Goal: Complete application form

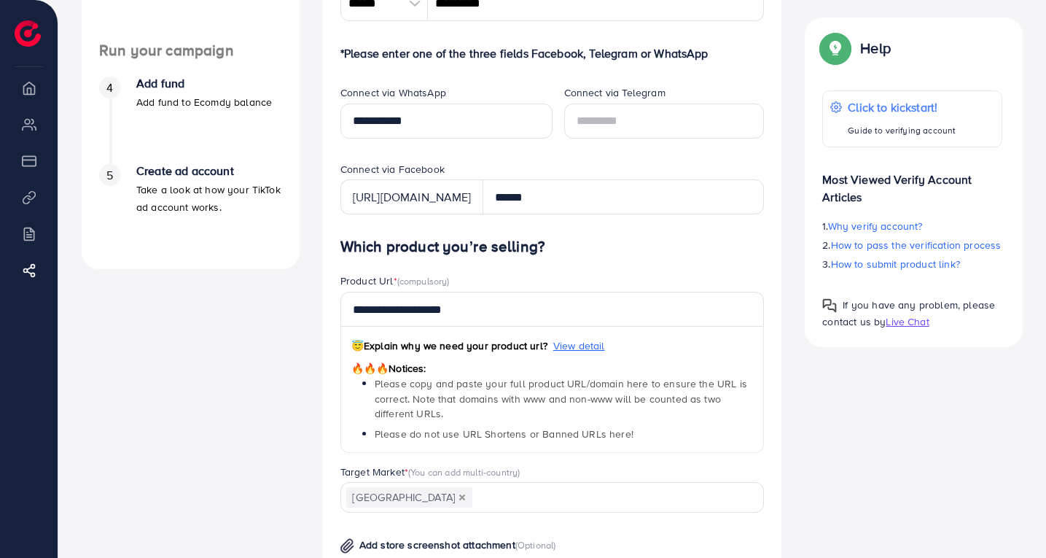
scroll to position [369, 0]
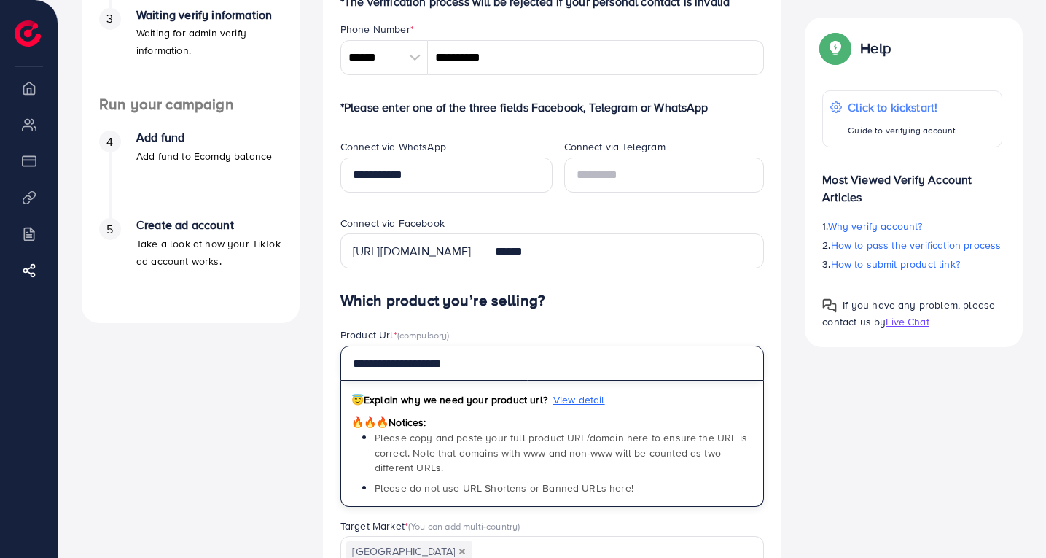
drag, startPoint x: 483, startPoint y: 389, endPoint x: 252, endPoint y: 403, distance: 231.6
click at [254, 403] on div "A quick setup guide for your business. Get started Active 14 days free trial FR…" at bounding box center [552, 362] width 965 height 1282
paste input "******"
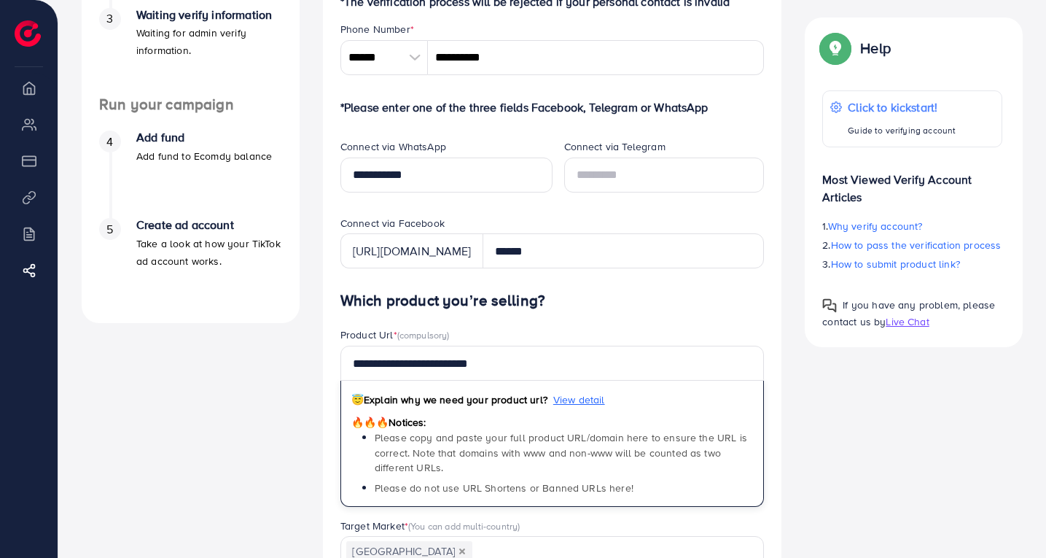
click at [315, 386] on div "Verify information Providing your contact information can help us contact you t…" at bounding box center [552, 362] width 483 height 1282
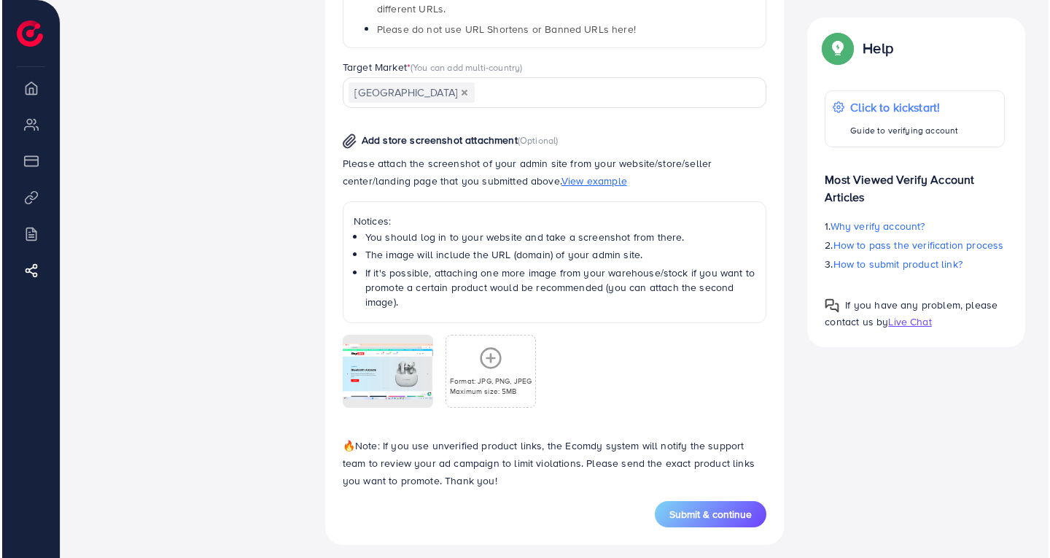
scroll to position [855, 0]
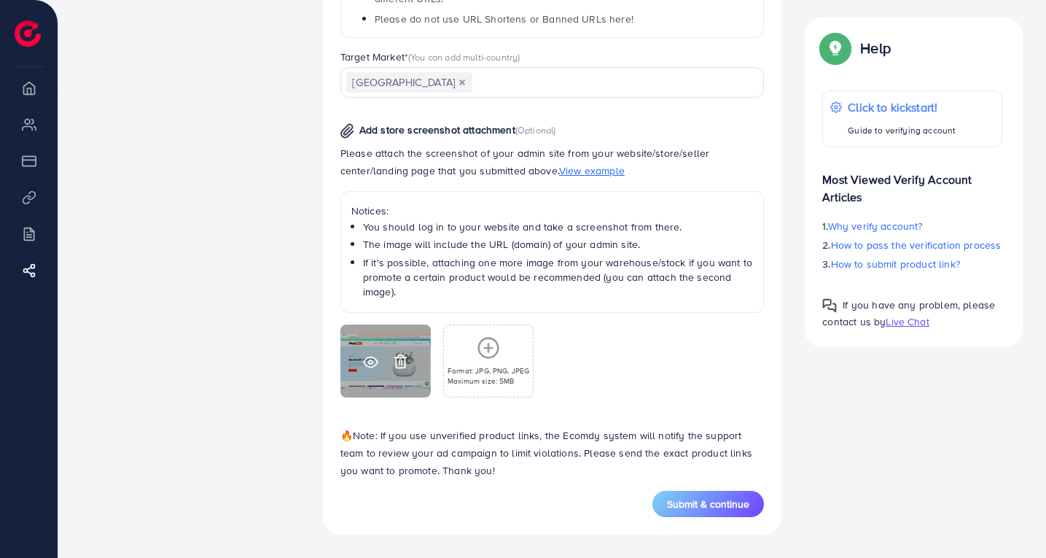
click at [374, 346] on div at bounding box center [386, 360] width 90 height 73
click at [403, 357] on icon at bounding box center [400, 361] width 15 height 15
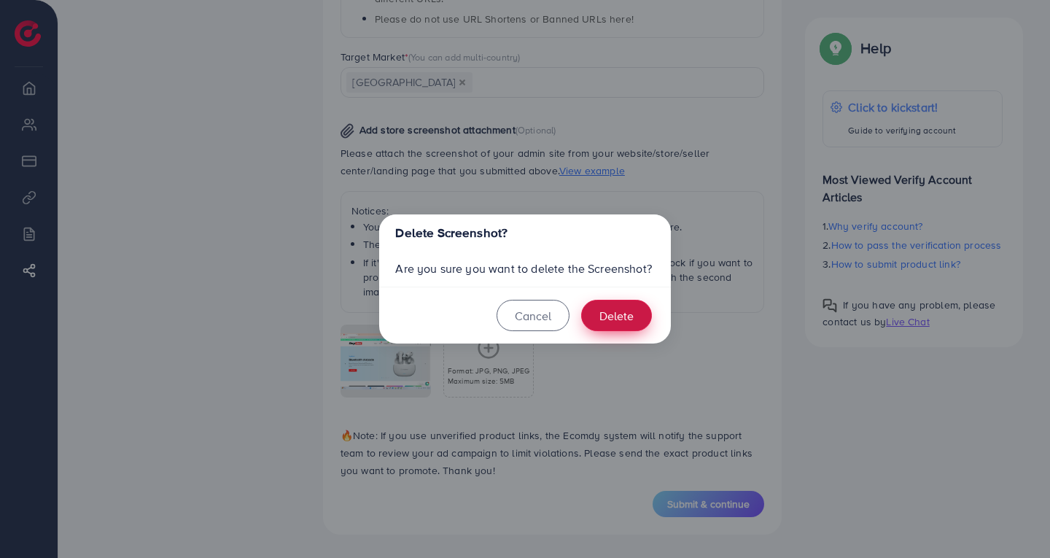
click at [621, 304] on button "Delete" at bounding box center [616, 315] width 71 height 31
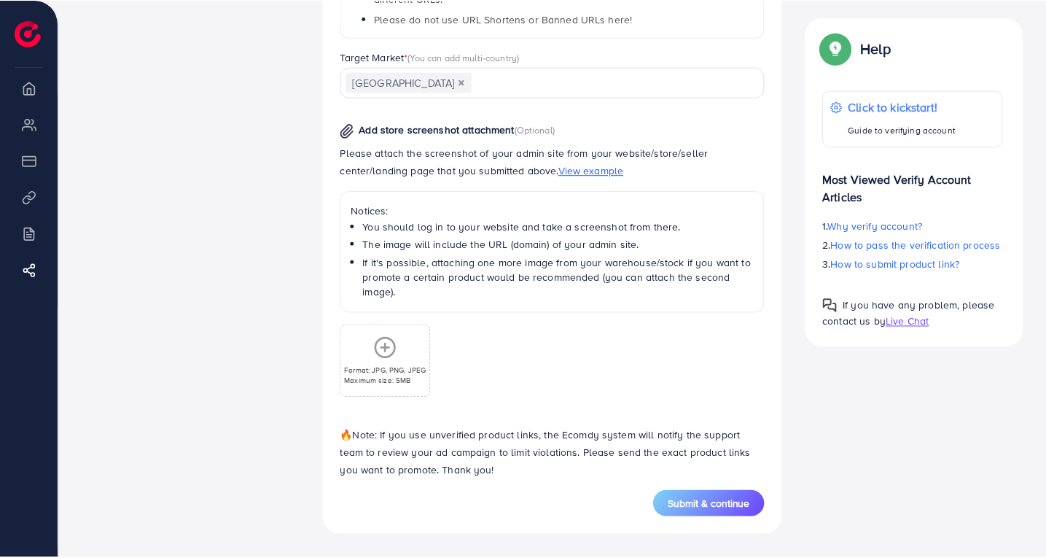
scroll to position [838, 0]
click at [371, 370] on div "Format: JPG, PNG, JPEG Maximum size: 5MB" at bounding box center [385, 361] width 88 height 50
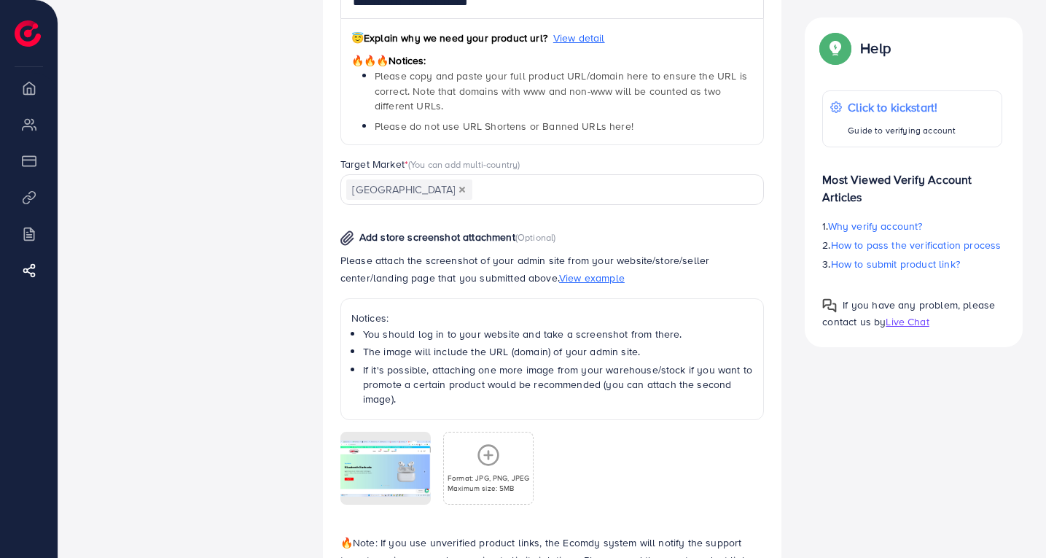
scroll to position [855, 0]
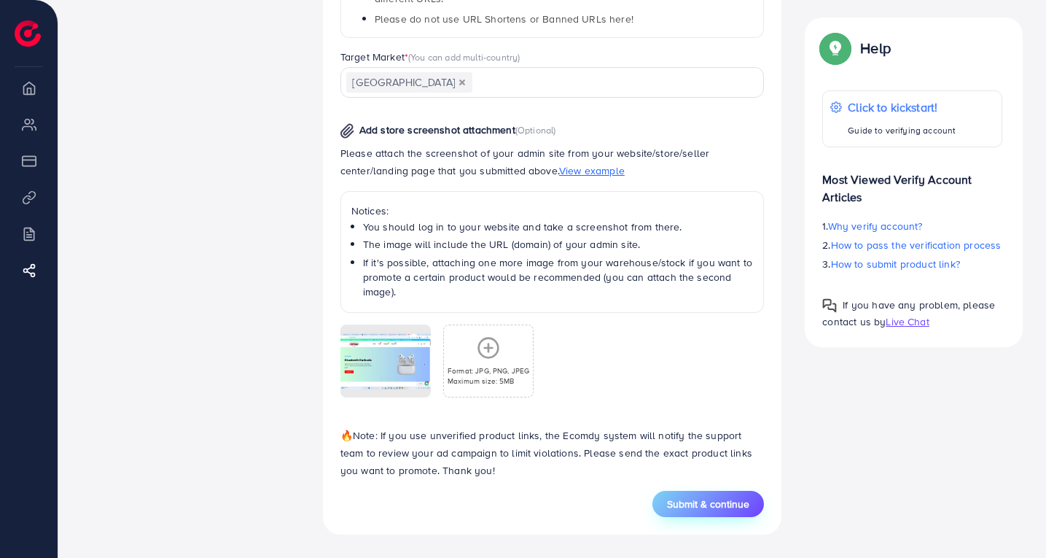
click at [726, 512] on button "Submit & continue" at bounding box center [709, 504] width 112 height 26
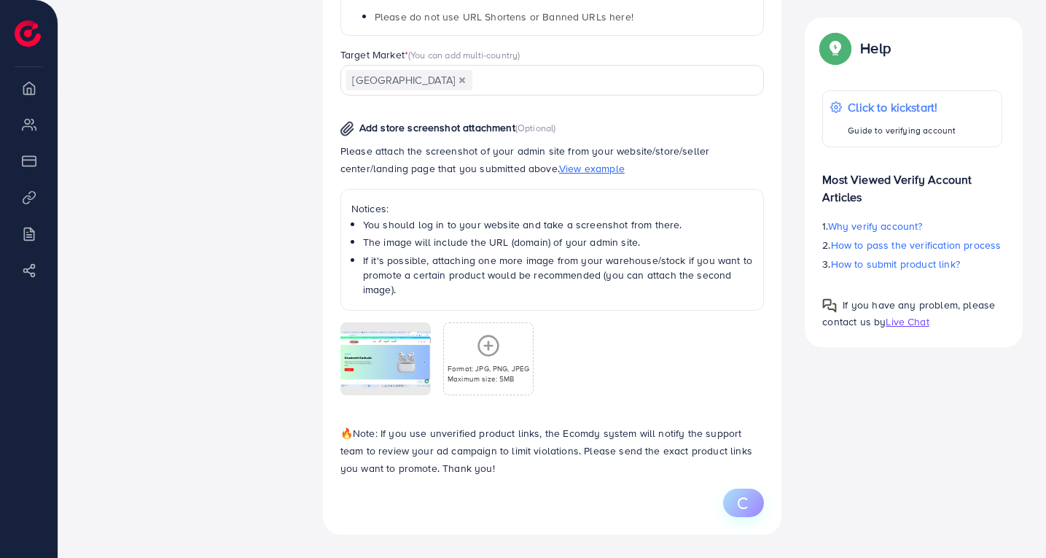
type input "**********"
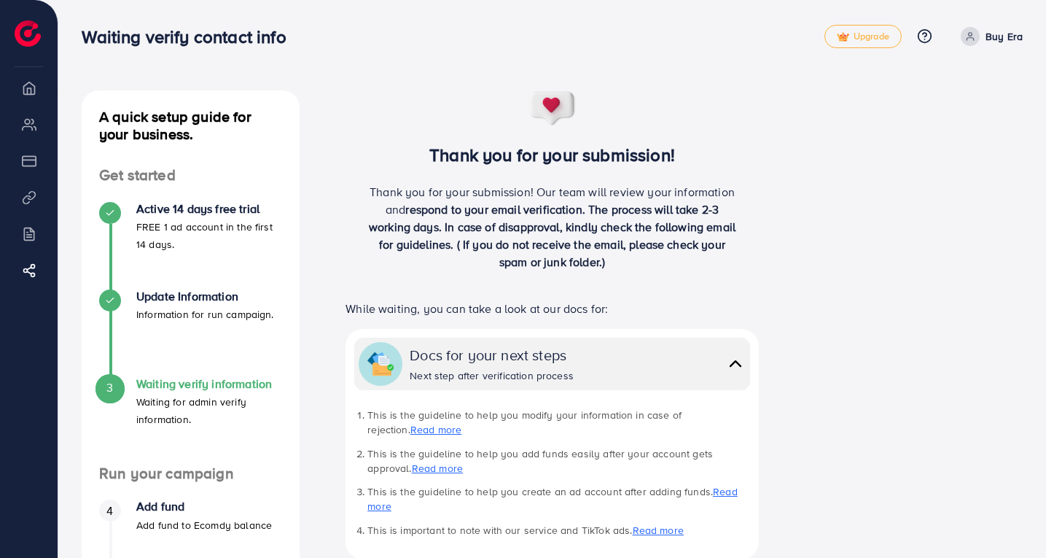
scroll to position [320, 0]
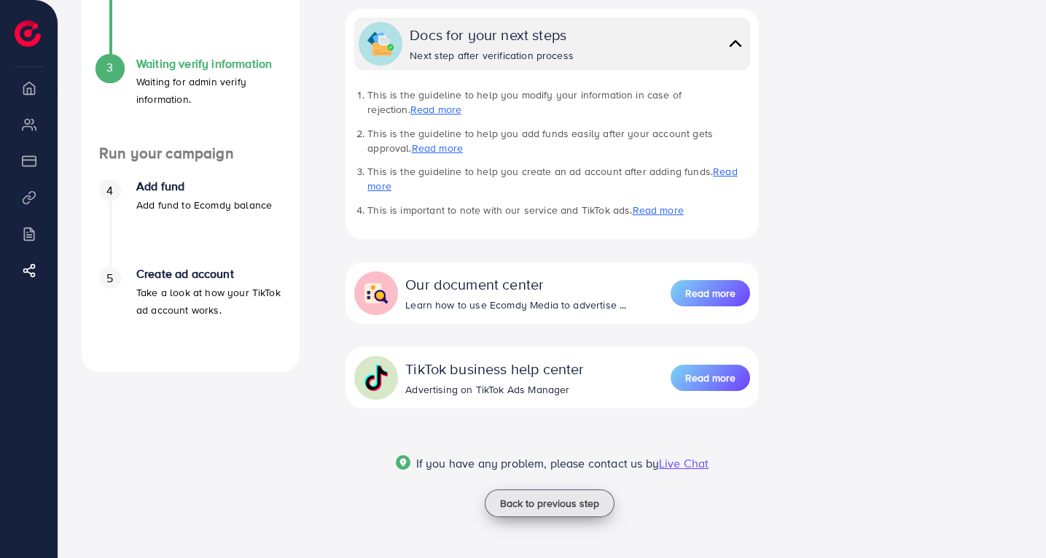
click at [539, 500] on span "Back to previous step" at bounding box center [549, 503] width 99 height 15
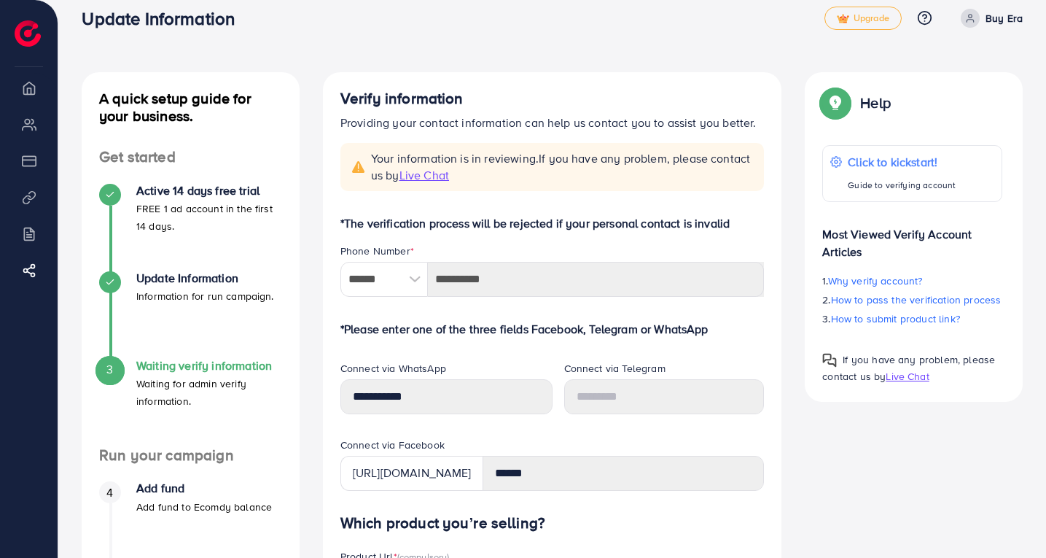
scroll to position [243, 0]
